Goal: Browse casually: Explore the website without a specific task or goal

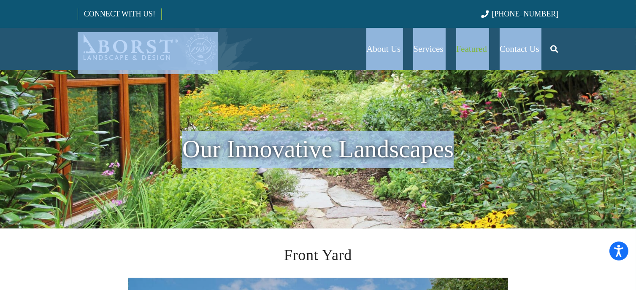
drag, startPoint x: 633, startPoint y: 13, endPoint x: 636, endPoint y: 41, distance: 27.6
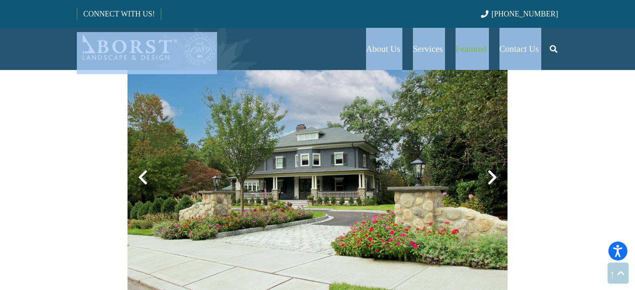
scroll to position [216, 0]
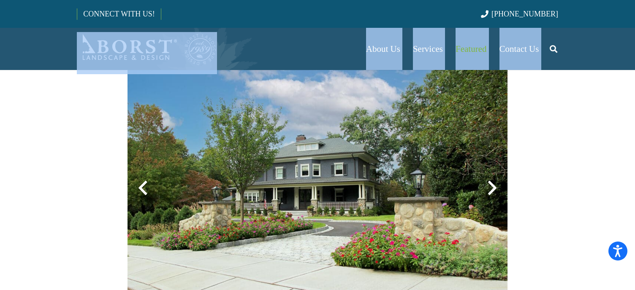
click at [494, 186] on div at bounding box center [317, 188] width 380 height 253
click at [489, 189] on div at bounding box center [492, 188] width 30 height 30
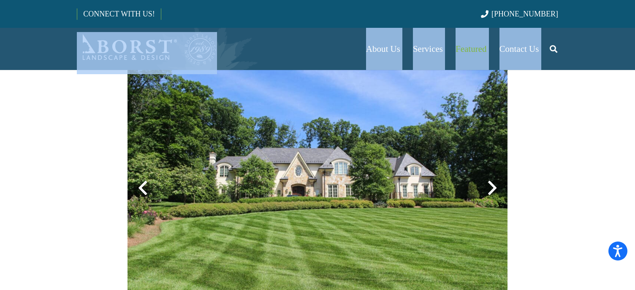
click at [489, 189] on div at bounding box center [492, 188] width 30 height 30
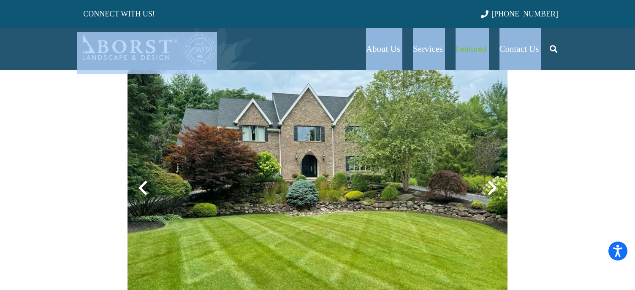
click at [489, 189] on div at bounding box center [492, 188] width 30 height 30
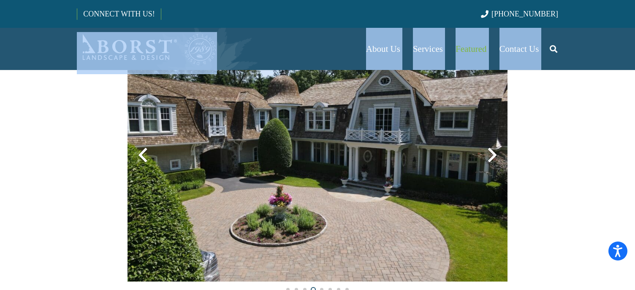
scroll to position [259, 0]
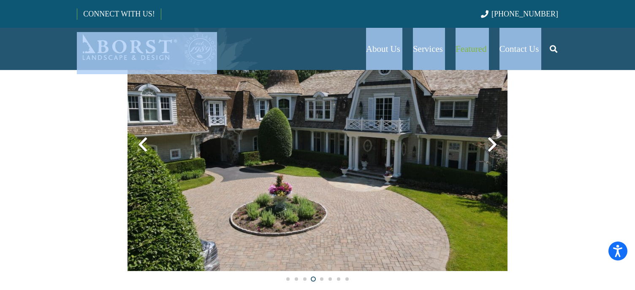
click at [491, 142] on div at bounding box center [492, 145] width 30 height 30
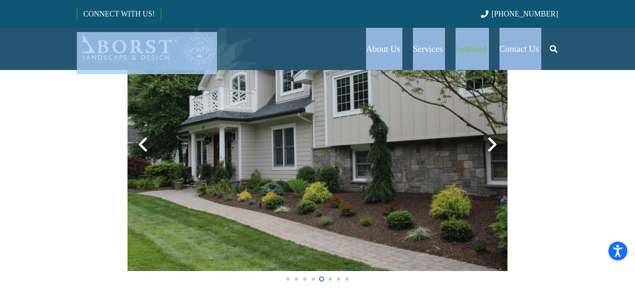
click at [491, 142] on div at bounding box center [492, 145] width 30 height 30
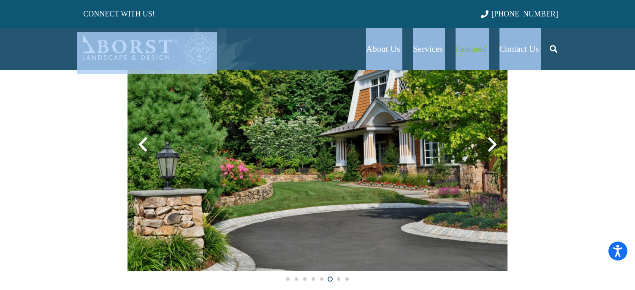
click at [142, 150] on div at bounding box center [142, 145] width 30 height 30
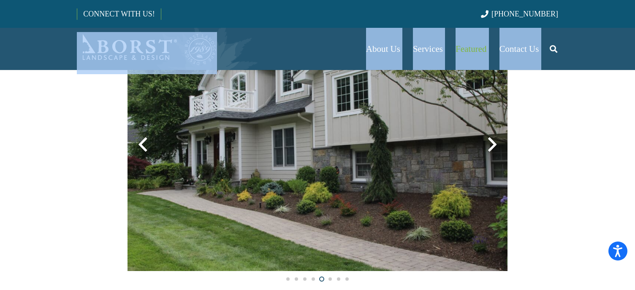
click at [489, 143] on div at bounding box center [492, 145] width 30 height 30
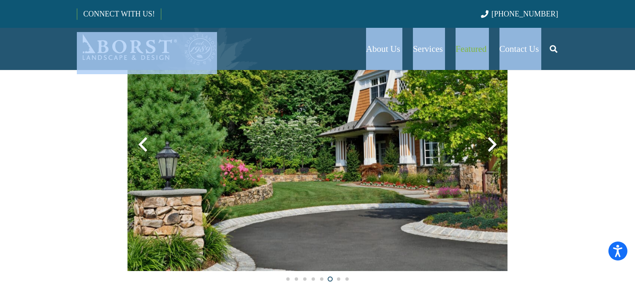
click at [489, 143] on div at bounding box center [492, 145] width 30 height 30
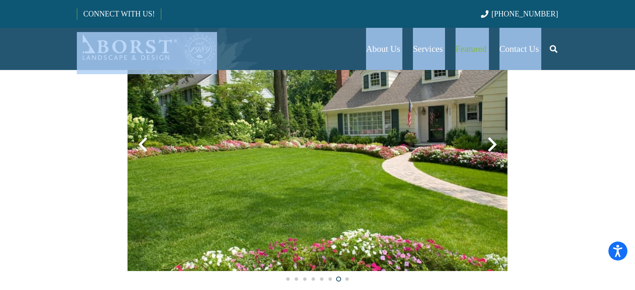
click at [489, 143] on div at bounding box center [492, 145] width 30 height 30
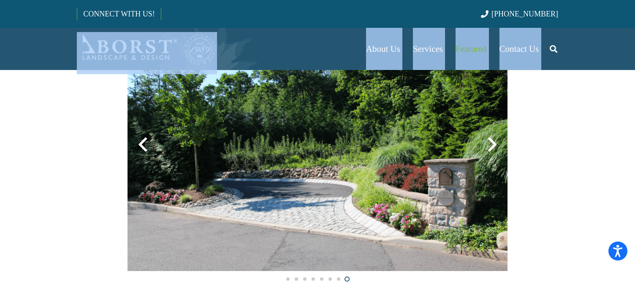
click at [489, 143] on div at bounding box center [492, 145] width 30 height 30
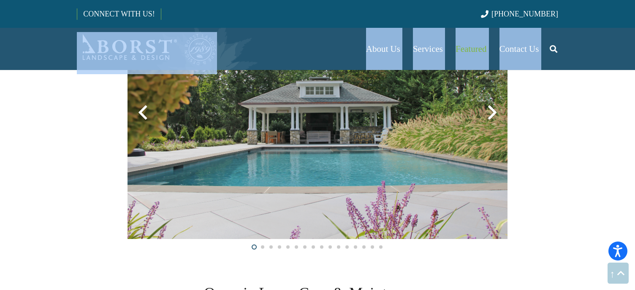
scroll to position [543, 0]
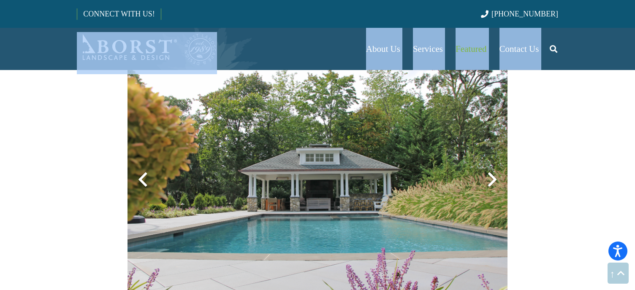
click at [489, 179] on div at bounding box center [492, 180] width 30 height 30
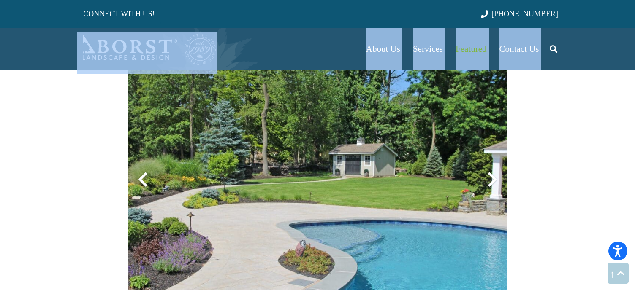
click at [489, 179] on div at bounding box center [492, 180] width 30 height 30
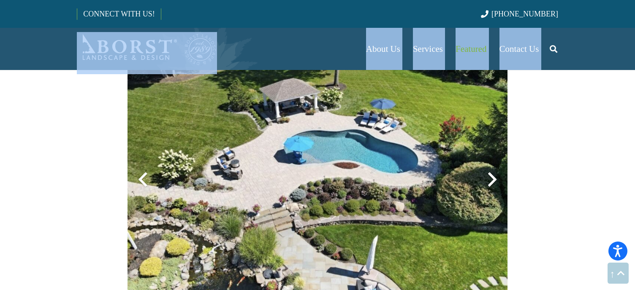
click at [489, 178] on div at bounding box center [492, 180] width 30 height 30
click at [489, 177] on div at bounding box center [492, 180] width 30 height 30
click at [491, 175] on div at bounding box center [492, 180] width 30 height 30
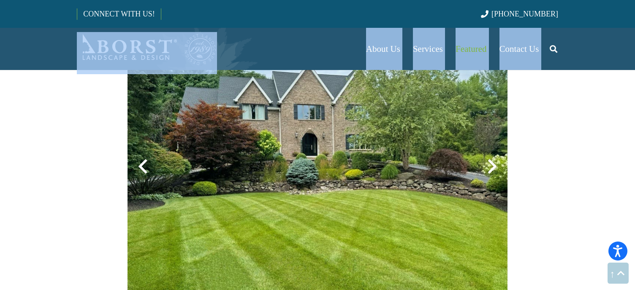
scroll to position [897, 0]
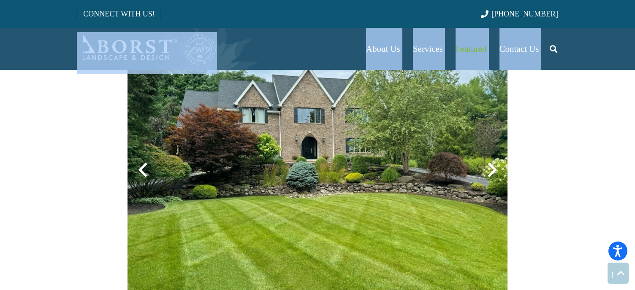
click at [490, 166] on div at bounding box center [492, 170] width 30 height 30
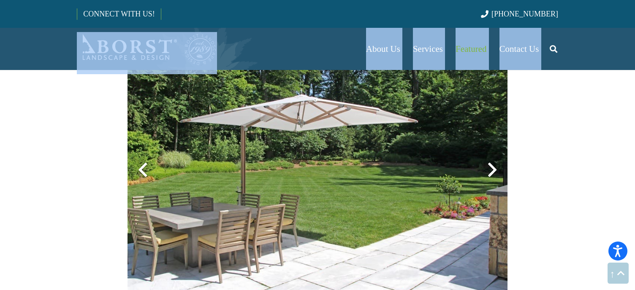
click at [490, 166] on div at bounding box center [492, 170] width 30 height 30
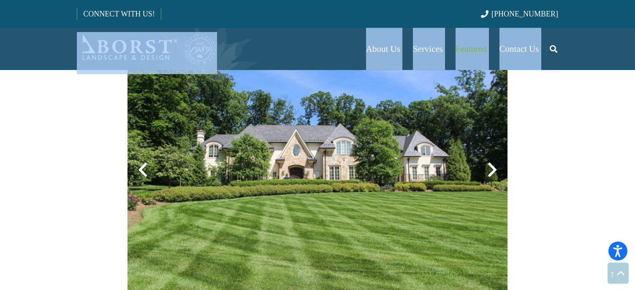
click at [490, 166] on div at bounding box center [492, 170] width 30 height 30
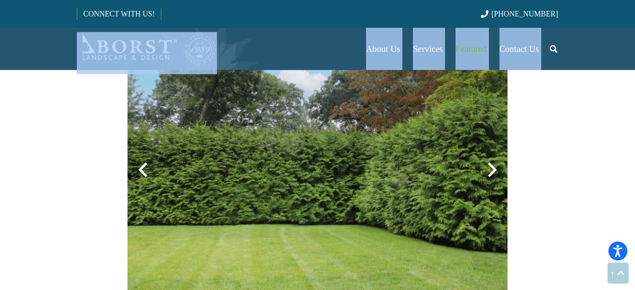
click at [490, 166] on div at bounding box center [492, 170] width 30 height 30
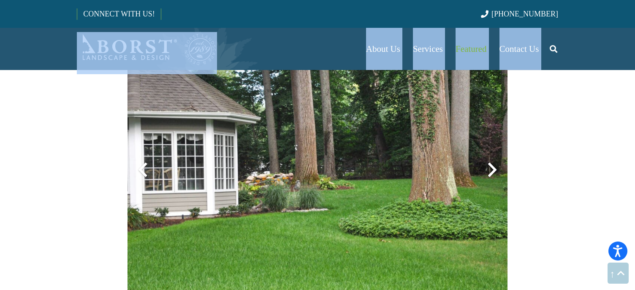
click at [490, 166] on div at bounding box center [492, 170] width 30 height 30
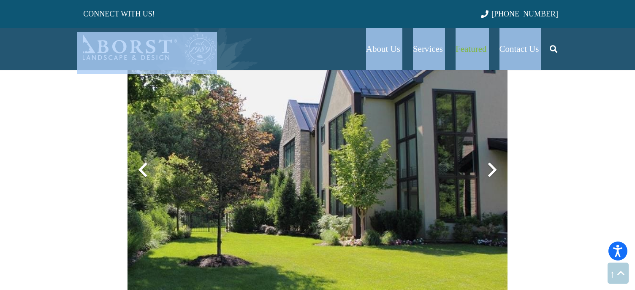
click at [490, 166] on div at bounding box center [492, 170] width 30 height 30
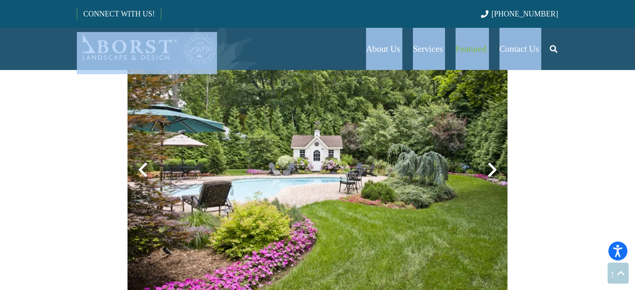
drag, startPoint x: 145, startPoint y: 177, endPoint x: 165, endPoint y: 168, distance: 21.9
click at [145, 178] on div at bounding box center [142, 170] width 30 height 30
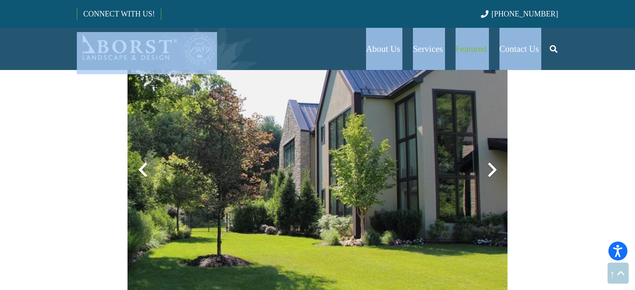
click at [486, 171] on div at bounding box center [492, 170] width 30 height 30
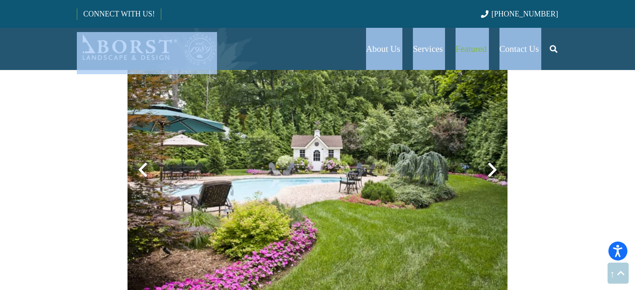
click at [486, 171] on div at bounding box center [492, 170] width 30 height 30
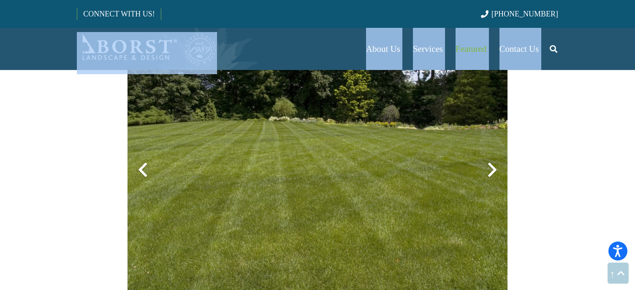
click at [486, 171] on div at bounding box center [492, 170] width 30 height 30
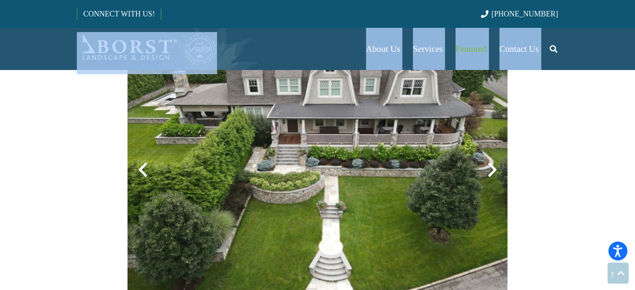
click at [486, 171] on div at bounding box center [492, 170] width 30 height 30
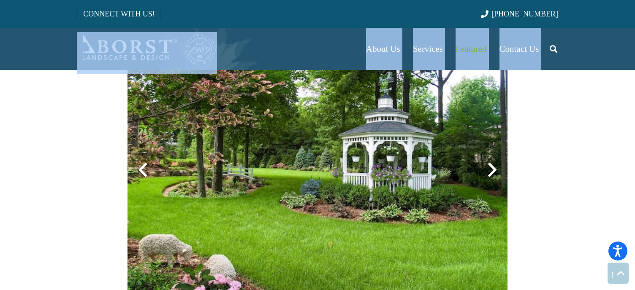
click at [486, 171] on div at bounding box center [492, 170] width 30 height 30
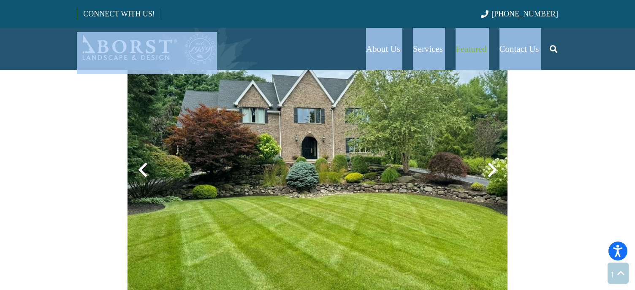
click at [486, 171] on div at bounding box center [492, 170] width 30 height 30
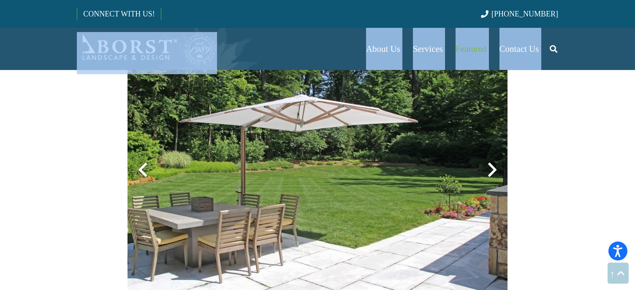
click at [486, 171] on div at bounding box center [492, 170] width 30 height 30
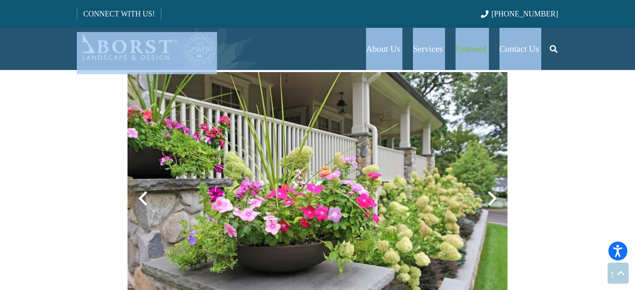
scroll to position [1876, 0]
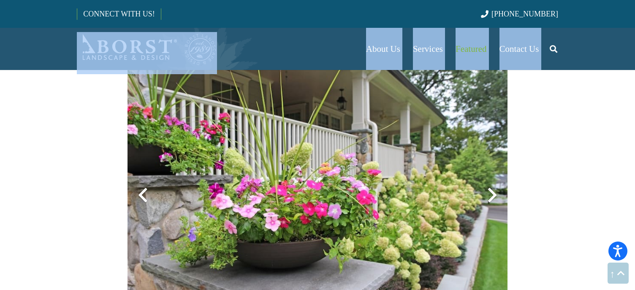
click at [493, 195] on div at bounding box center [492, 195] width 30 height 30
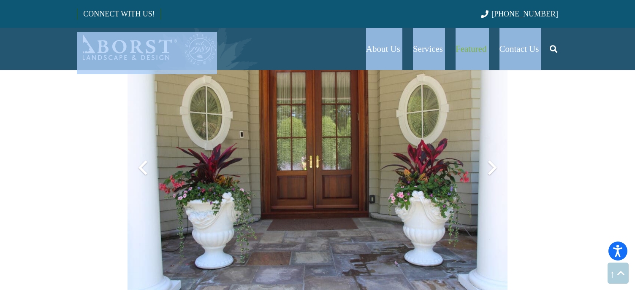
scroll to position [1919, 0]
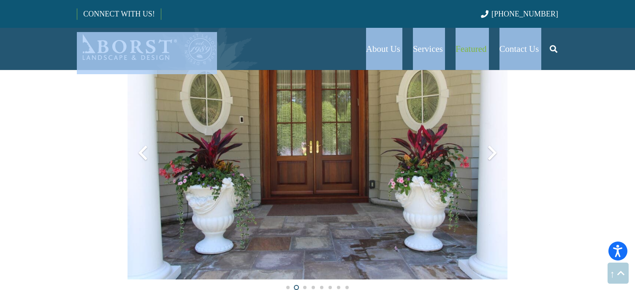
click at [490, 153] on div at bounding box center [492, 153] width 30 height 30
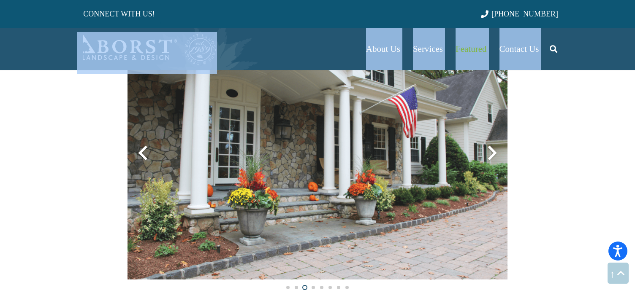
click at [490, 153] on div at bounding box center [492, 153] width 30 height 30
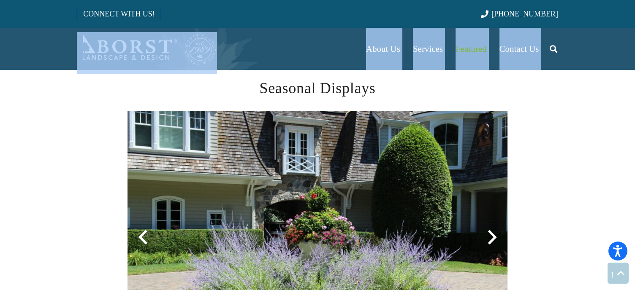
scroll to position [1876, 0]
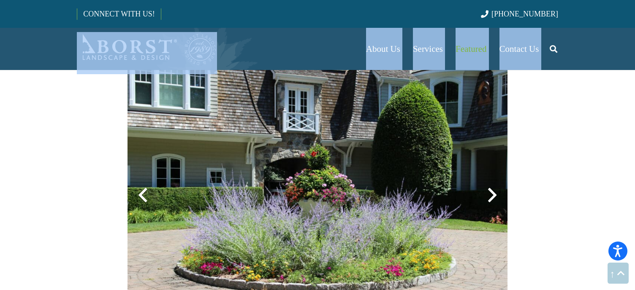
click at [493, 193] on div at bounding box center [492, 195] width 30 height 30
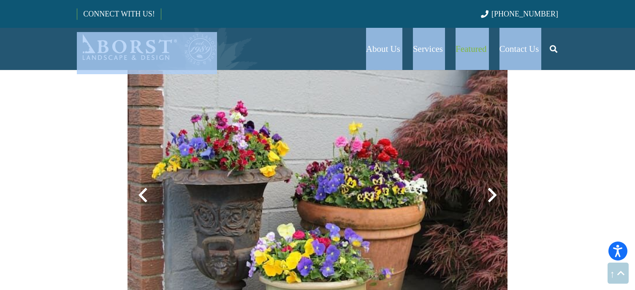
click at [492, 193] on div at bounding box center [492, 195] width 30 height 30
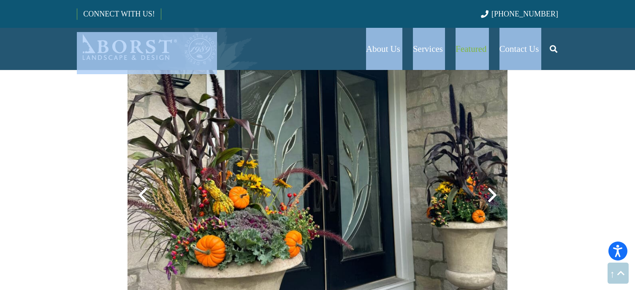
click at [491, 192] on div at bounding box center [492, 195] width 30 height 30
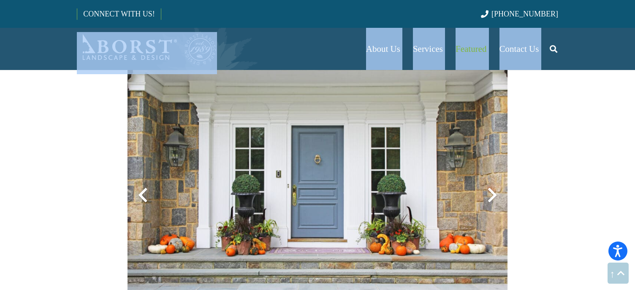
click at [491, 192] on div at bounding box center [492, 195] width 30 height 30
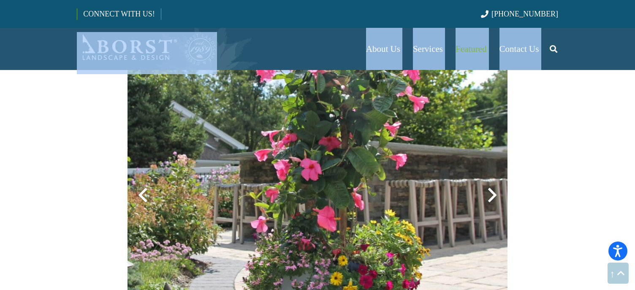
click at [491, 192] on div at bounding box center [492, 195] width 30 height 30
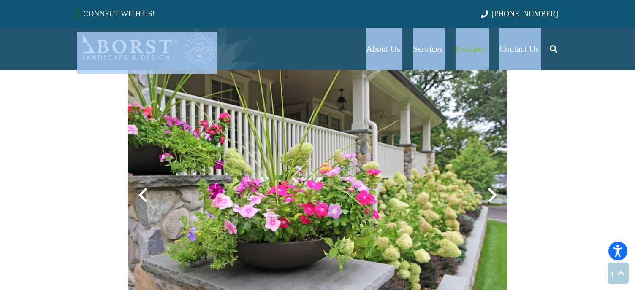
click at [491, 192] on div at bounding box center [492, 195] width 30 height 30
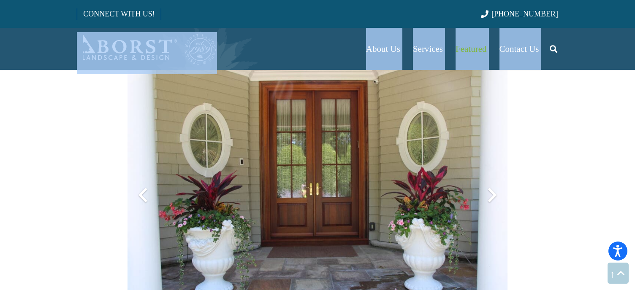
click at [491, 192] on div at bounding box center [492, 195] width 30 height 30
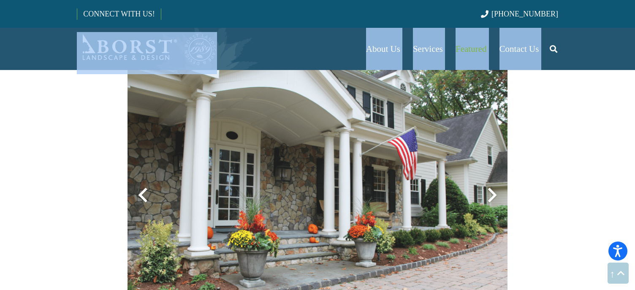
click at [491, 192] on div at bounding box center [492, 195] width 30 height 30
